Goal: Browse casually

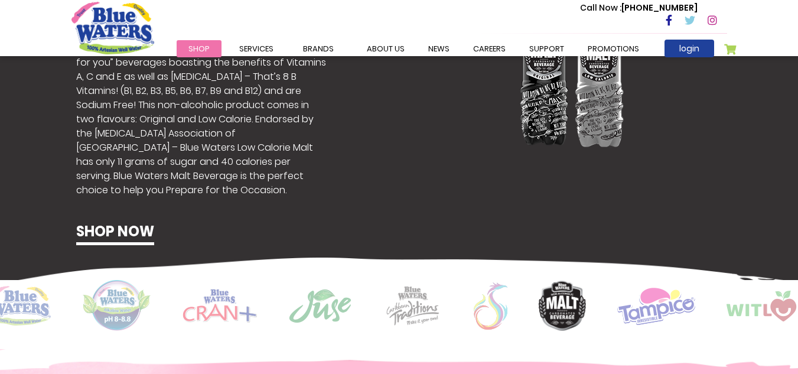
scroll to position [709, 0]
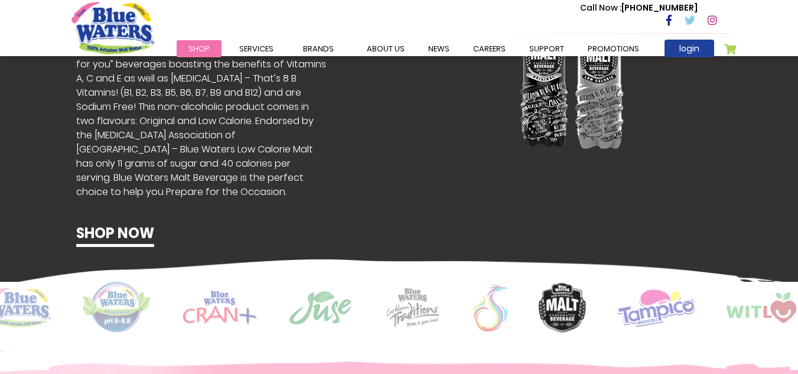
click at [497, 321] on img at bounding box center [491, 307] width 34 height 47
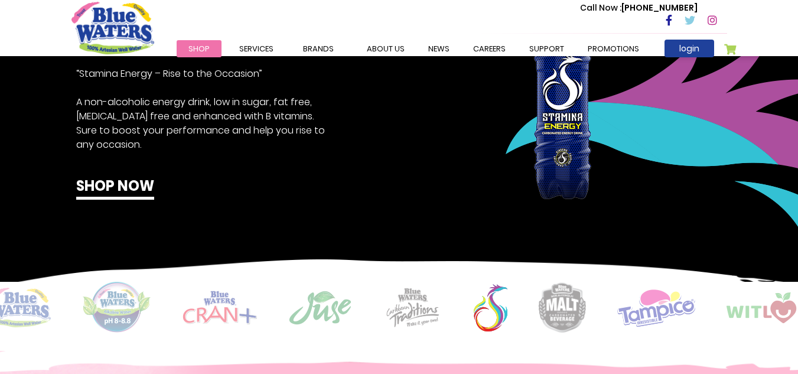
click at [424, 301] on img at bounding box center [412, 307] width 59 height 41
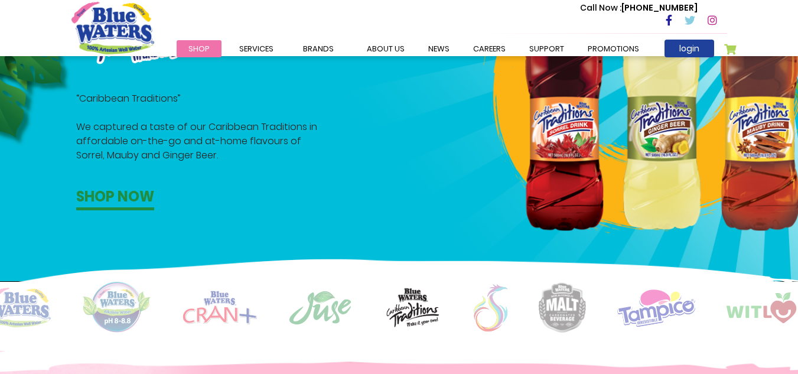
click at [337, 304] on img at bounding box center [320, 307] width 64 height 35
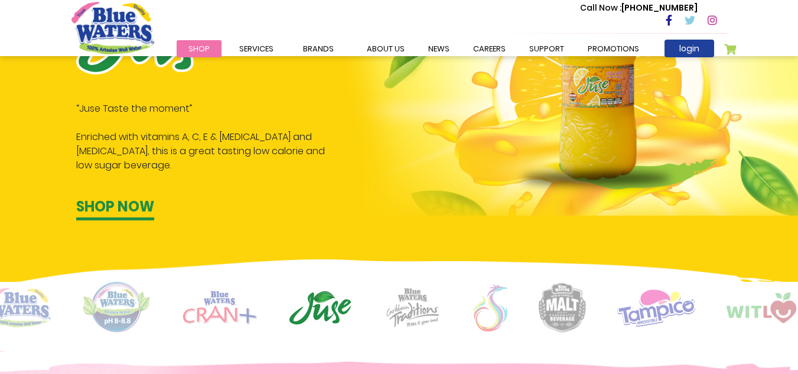
click at [194, 305] on img at bounding box center [220, 308] width 74 height 34
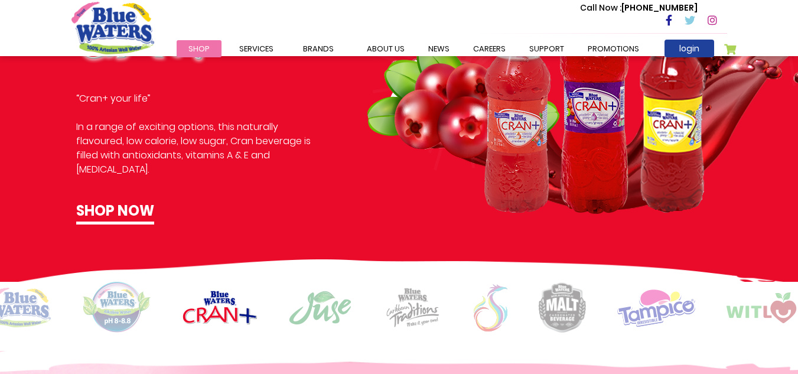
click at [125, 328] on img at bounding box center [116, 307] width 69 height 51
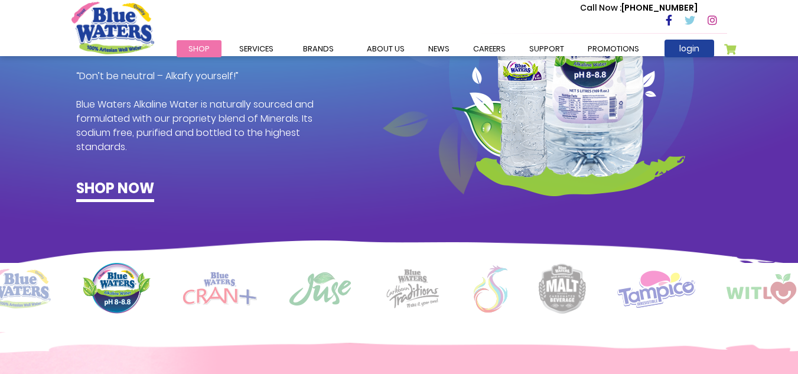
scroll to position [827, 0]
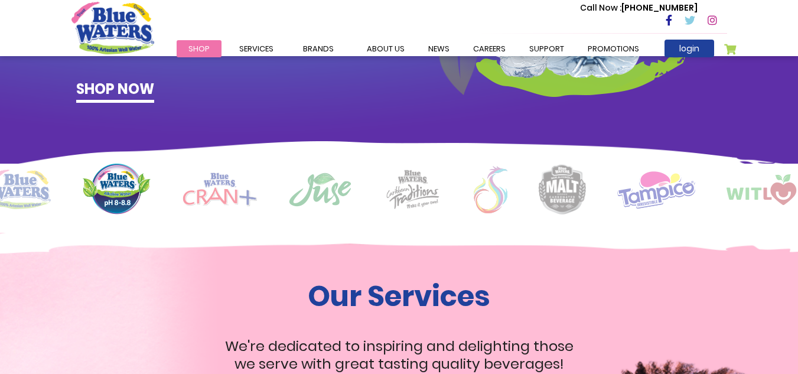
click at [41, 190] on img at bounding box center [19, 190] width 63 height 40
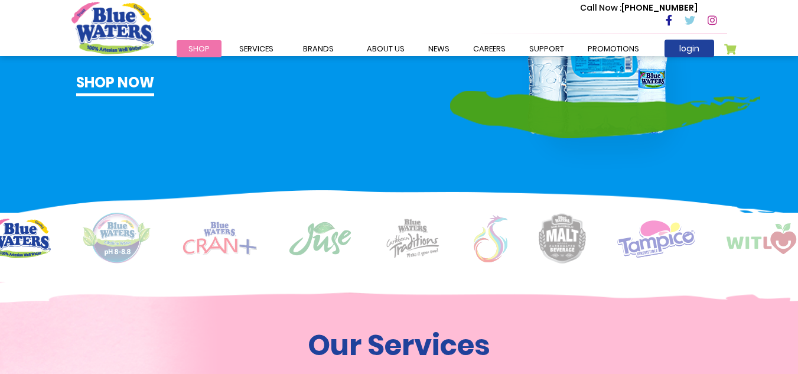
scroll to position [709, 0]
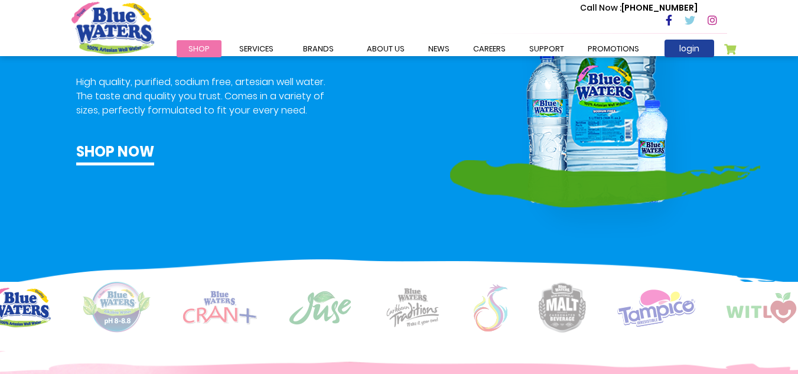
click at [503, 307] on img at bounding box center [491, 307] width 34 height 47
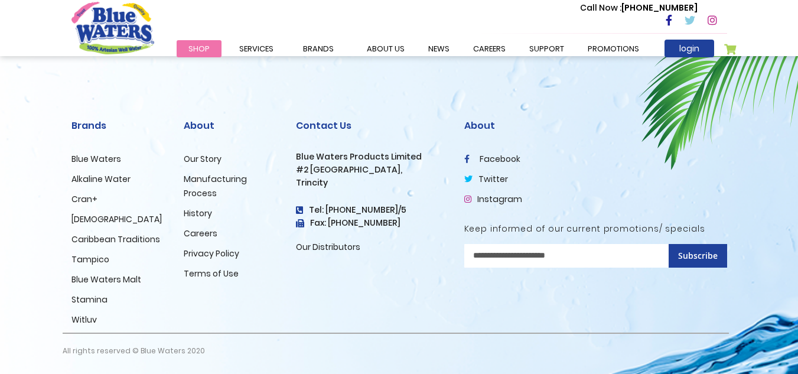
scroll to position [2020, 0]
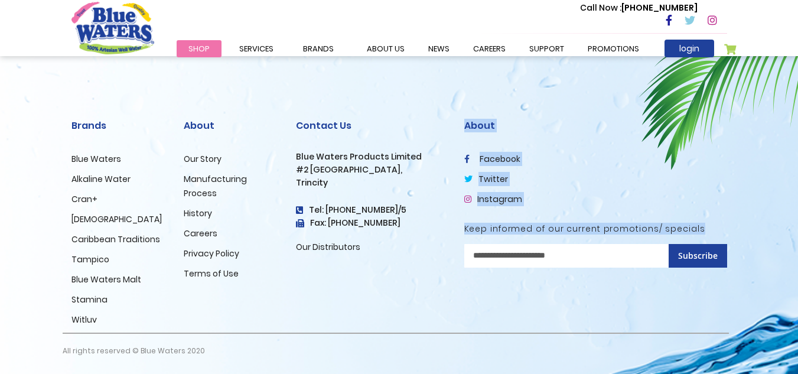
drag, startPoint x: 708, startPoint y: 224, endPoint x: 377, endPoint y: 258, distance: 333.0
click at [377, 258] on div "Brands Blue Waters Alkaline Water Cran+ Juse Caribbean Traditions Tampico Blue …" at bounding box center [399, 236] width 673 height 275
click at [376, 255] on div "Contact Us Blue Waters Products Limited [STREET_ADDRESS] Tel: [PHONE_NUMBER]/5 …" at bounding box center [371, 215] width 168 height 233
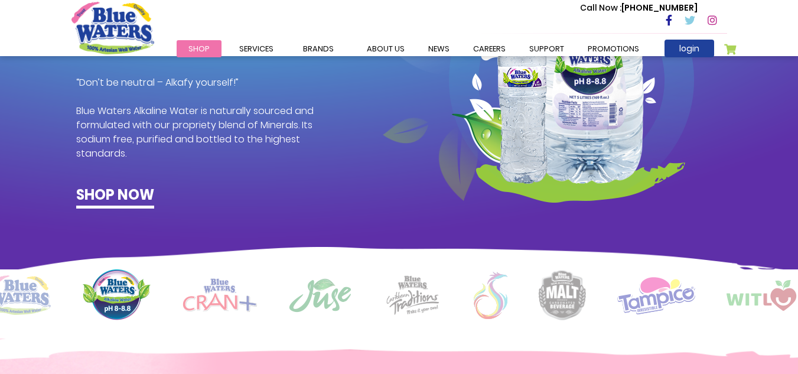
scroll to position [721, 0]
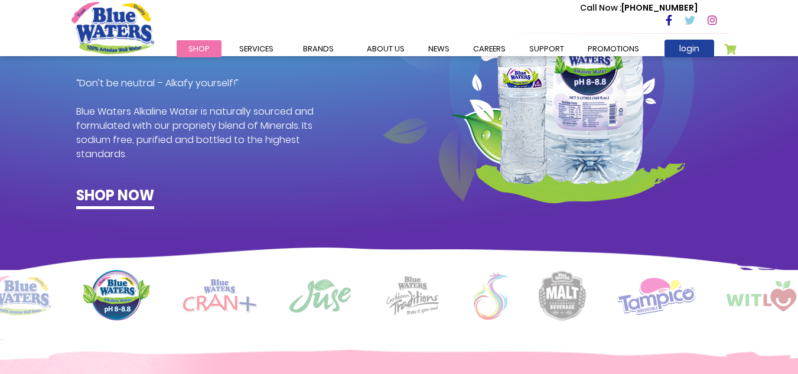
click at [679, 286] on img at bounding box center [656, 295] width 78 height 38
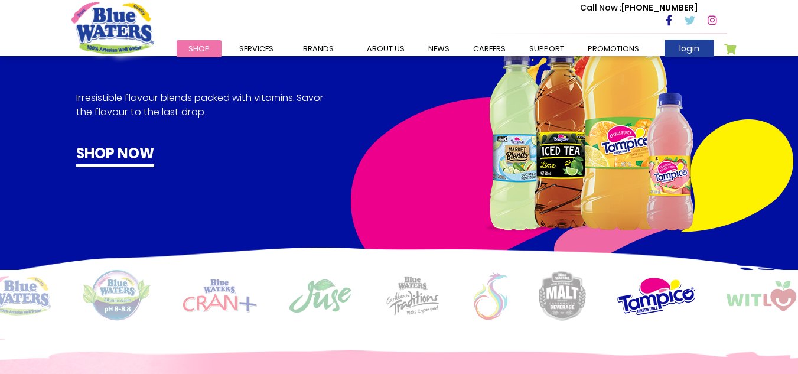
click at [754, 288] on img at bounding box center [768, 296] width 83 height 31
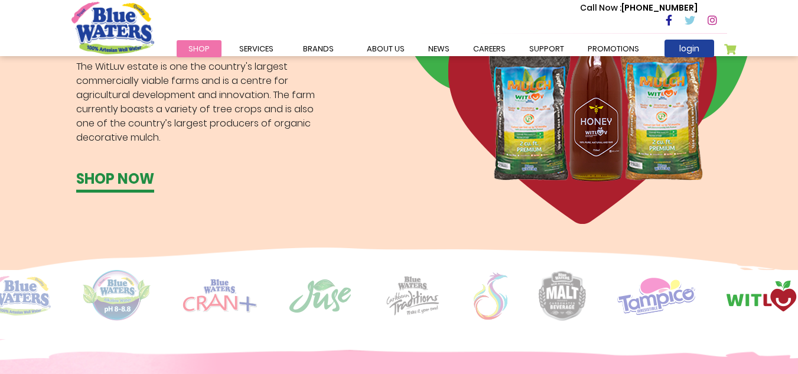
click at [655, 289] on img at bounding box center [656, 295] width 78 height 38
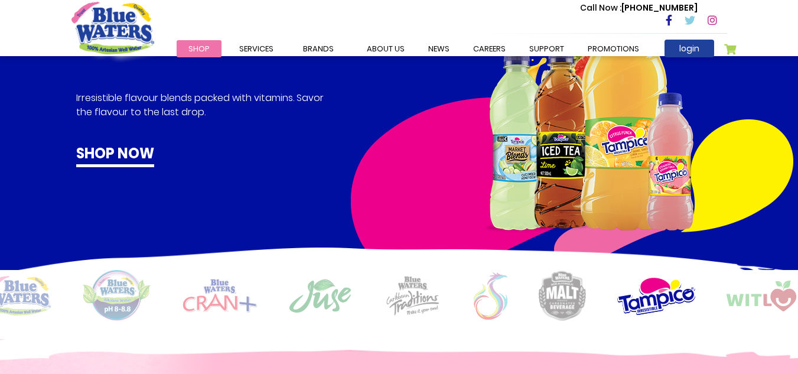
click at [753, 295] on img at bounding box center [768, 296] width 83 height 31
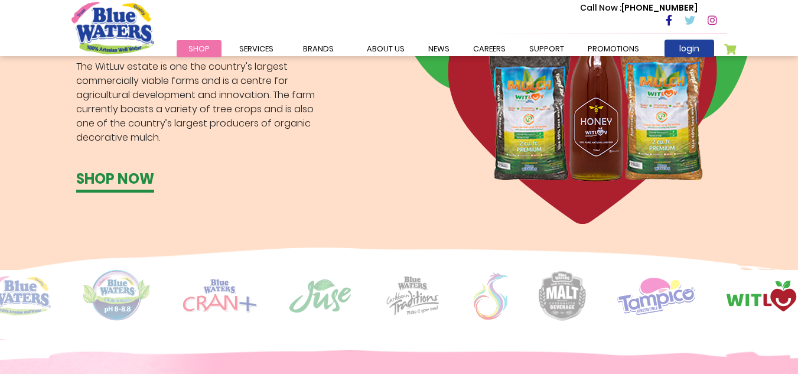
click at [665, 289] on img at bounding box center [656, 295] width 78 height 38
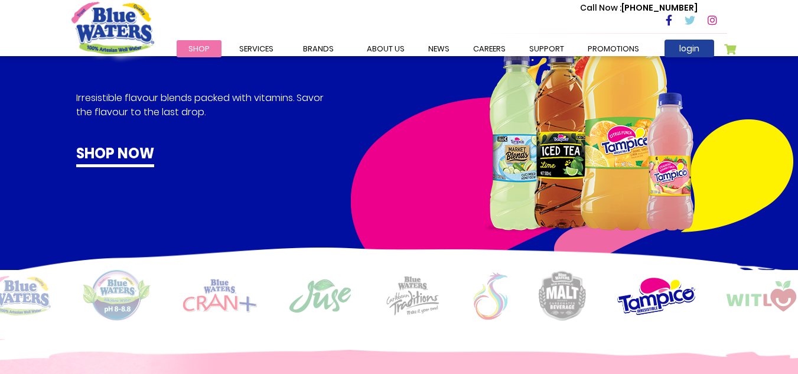
click at [484, 289] on img at bounding box center [491, 295] width 34 height 47
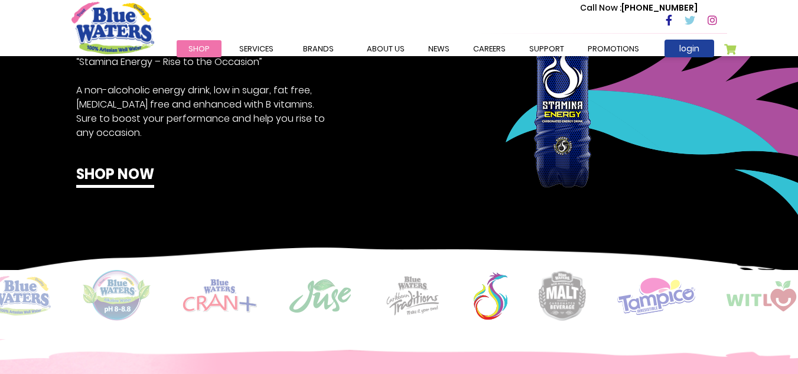
click at [437, 295] on img at bounding box center [412, 295] width 59 height 41
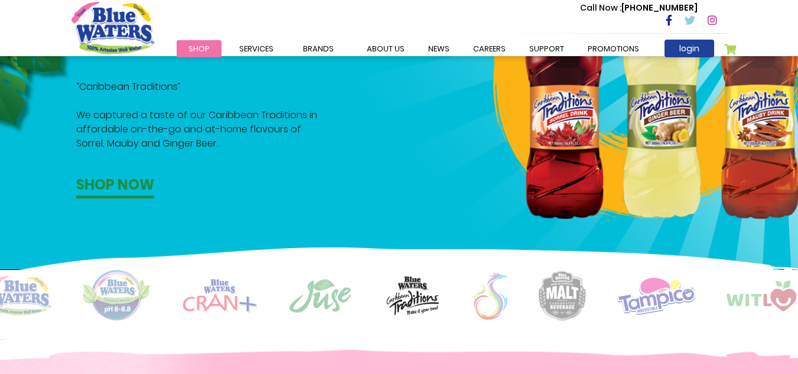
click at [325, 286] on img at bounding box center [320, 295] width 64 height 35
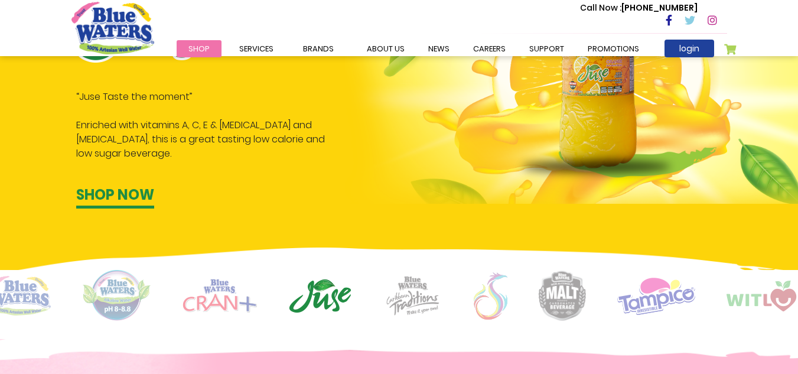
click at [130, 294] on img at bounding box center [116, 295] width 69 height 51
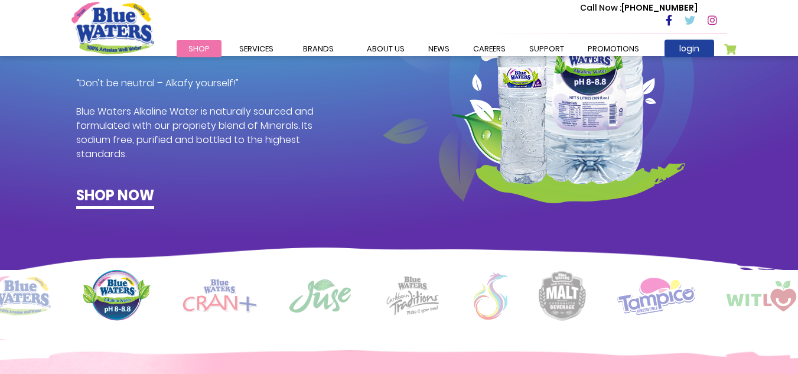
click at [230, 289] on img at bounding box center [220, 296] width 74 height 34
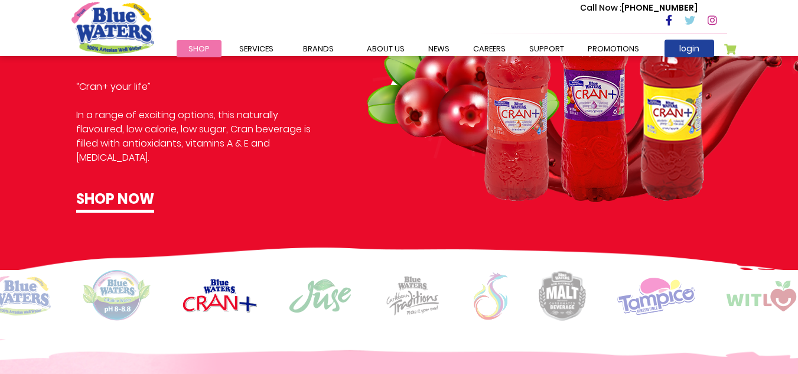
click at [296, 298] on img at bounding box center [320, 295] width 64 height 35
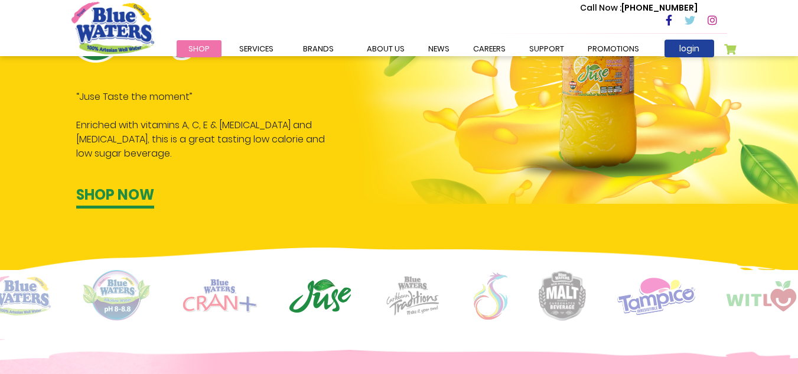
click at [390, 294] on img at bounding box center [412, 295] width 59 height 41
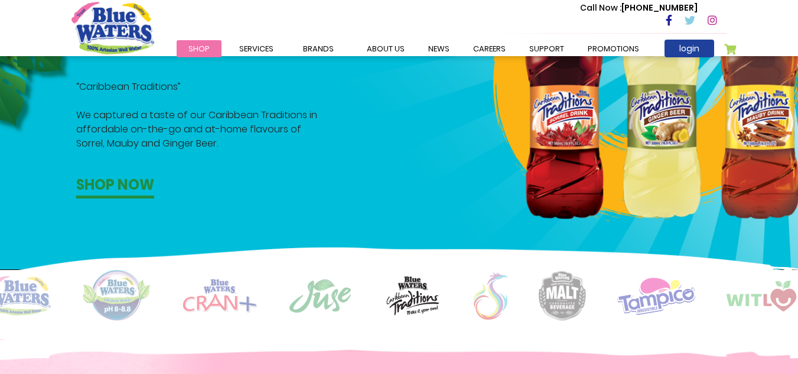
click at [553, 300] on img at bounding box center [562, 296] width 47 height 50
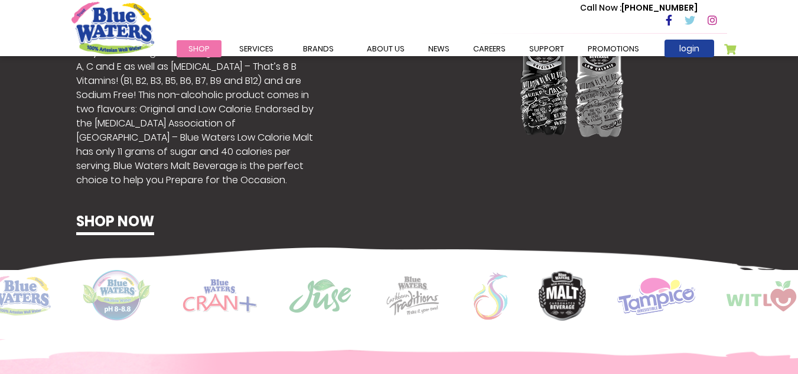
drag, startPoint x: 581, startPoint y: 276, endPoint x: 594, endPoint y: 281, distance: 13.8
click at [648, 312] on img at bounding box center [656, 295] width 78 height 38
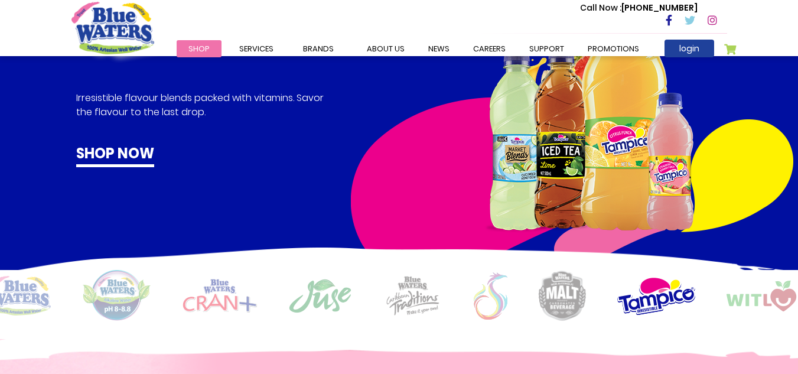
click at [426, 303] on img at bounding box center [412, 295] width 59 height 41
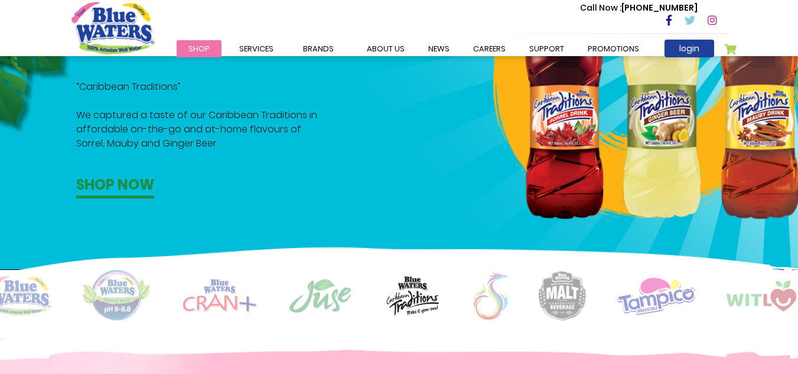
click at [320, 302] on img at bounding box center [320, 295] width 64 height 35
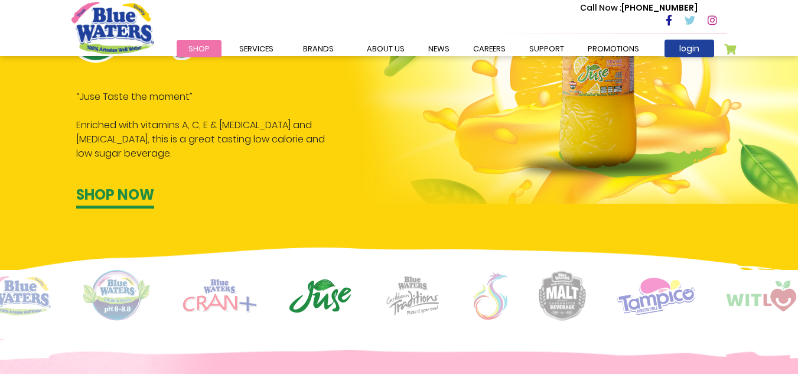
click at [250, 307] on img at bounding box center [220, 296] width 74 height 34
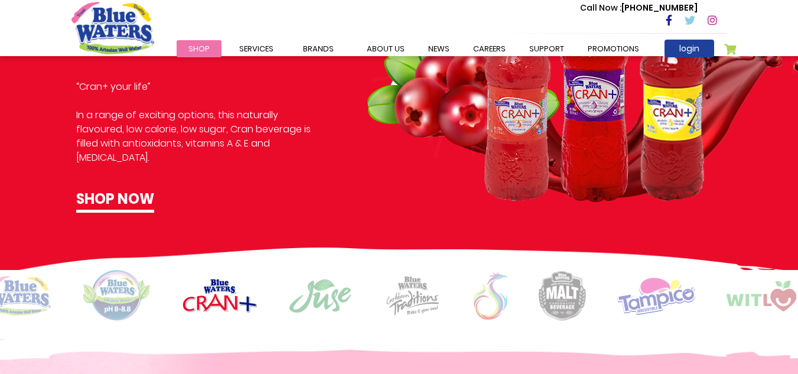
drag, startPoint x: 37, startPoint y: 321, endPoint x: 44, endPoint y: 309, distance: 14.1
click at [41, 317] on div at bounding box center [399, 295] width 798 height 51
click at [47, 299] on img at bounding box center [19, 296] width 63 height 40
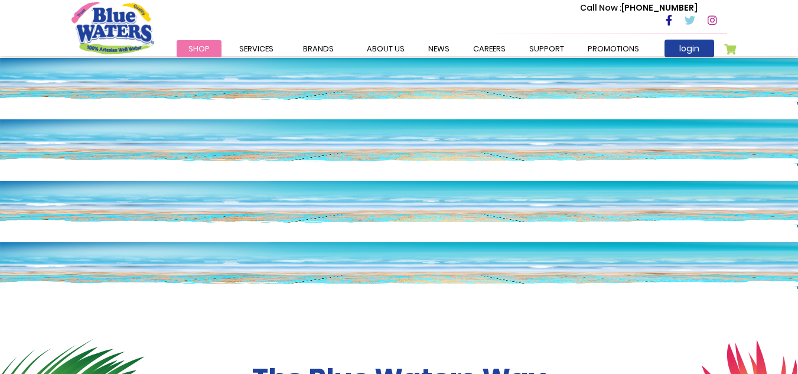
scroll to position [0, 0]
